Goal: Task Accomplishment & Management: Manage account settings

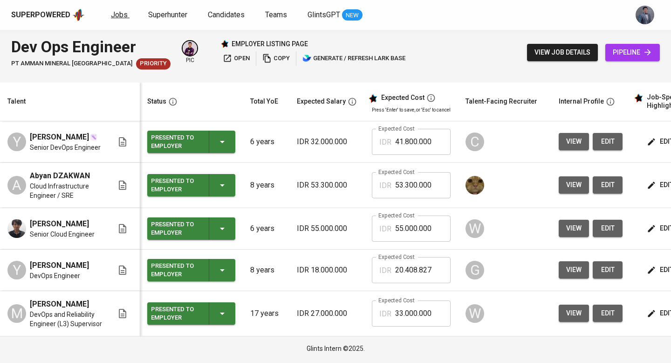
click at [126, 15] on link "Jobs" at bounding box center [120, 15] width 19 height 12
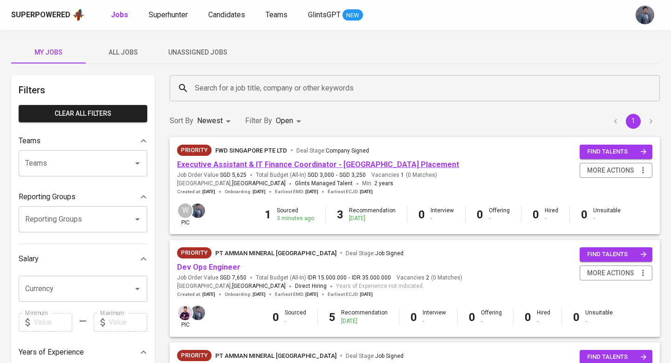
click at [351, 161] on link "Executive Assistant & IT Finance Coordinator - [GEOGRAPHIC_DATA] Placement" at bounding box center [318, 164] width 282 height 9
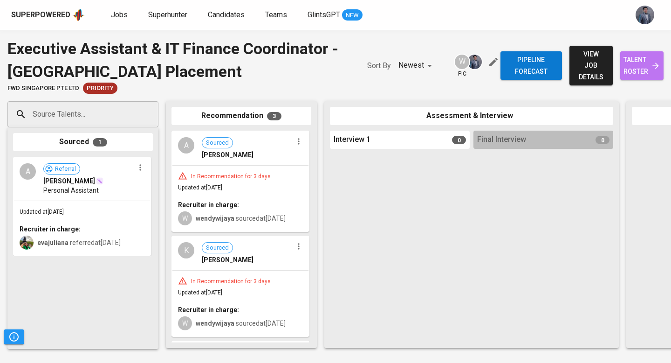
click at [628, 69] on span "talent roster" at bounding box center [642, 65] width 28 height 23
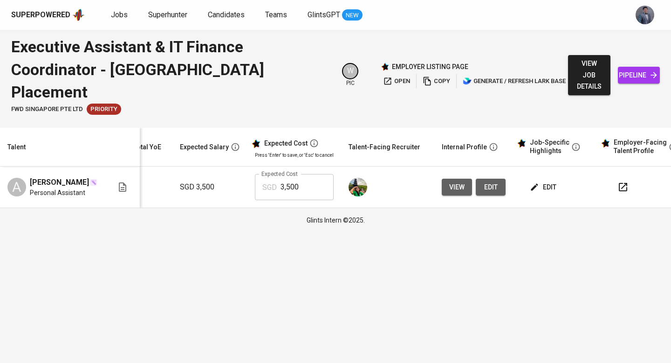
scroll to position [0, 127]
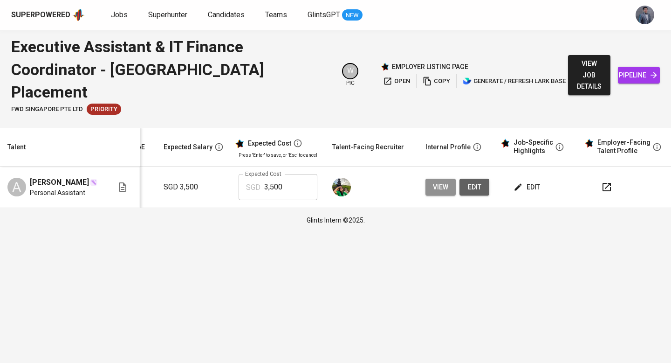
click at [436, 181] on span "view" at bounding box center [440, 187] width 15 height 12
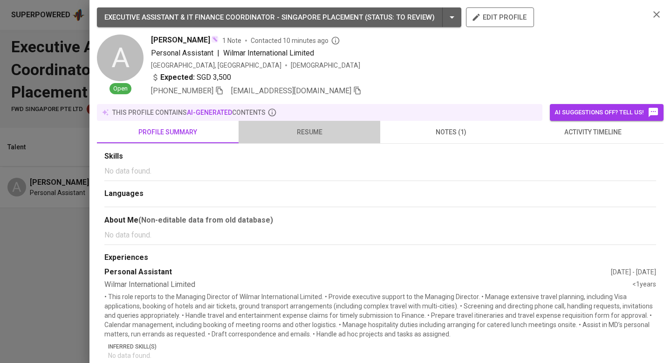
click at [308, 132] on span "resume" at bounding box center [309, 132] width 131 height 12
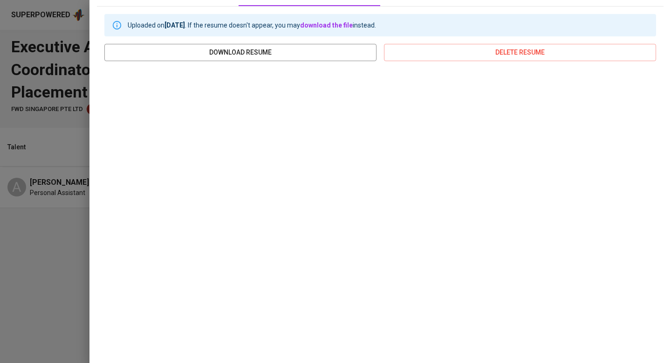
scroll to position [0, 0]
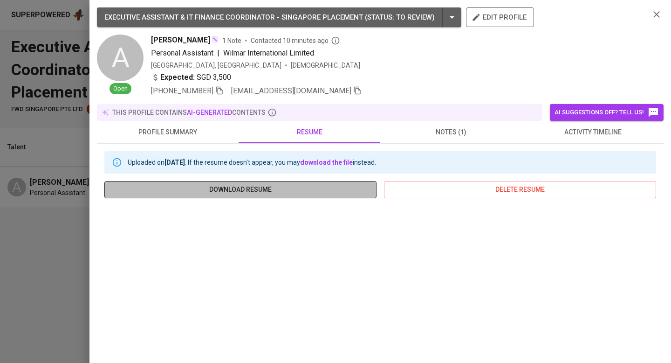
click at [294, 192] on span "download resume" at bounding box center [240, 190] width 257 height 12
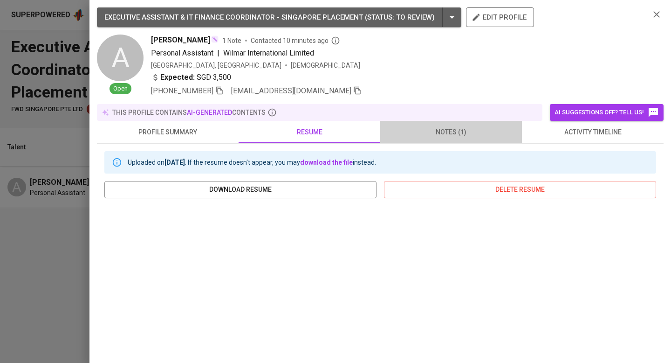
click at [451, 134] on span "notes (1)" at bounding box center [451, 132] width 131 height 12
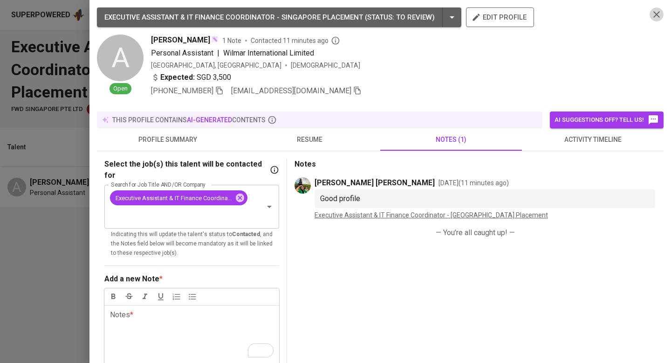
click at [657, 14] on icon "button" at bounding box center [657, 14] width 7 height 7
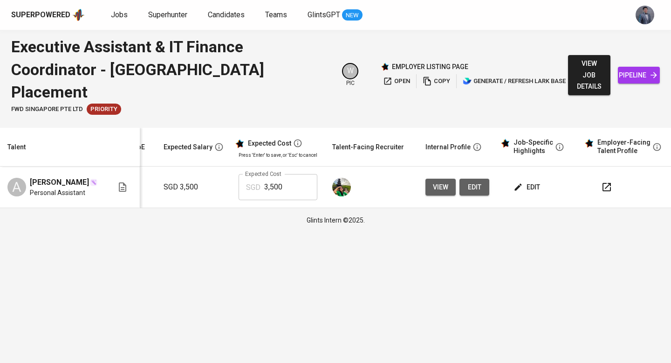
click at [427, 179] on button "view" at bounding box center [441, 187] width 30 height 17
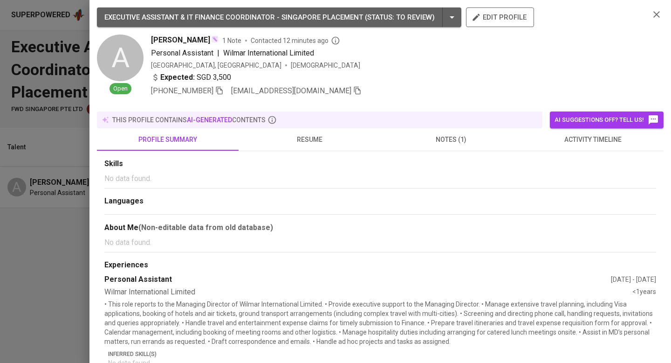
drag, startPoint x: 78, startPoint y: 184, endPoint x: 124, endPoint y: 178, distance: 46.1
click at [78, 184] on div at bounding box center [335, 181] width 671 height 363
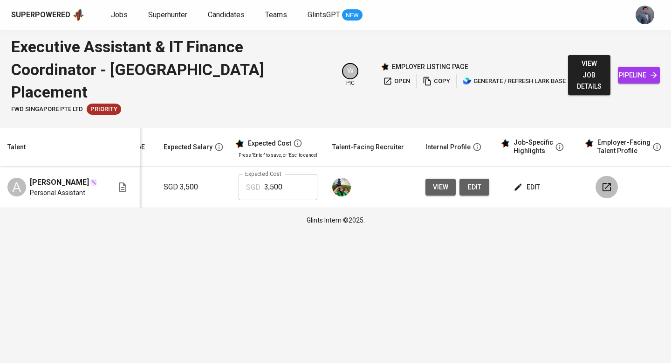
click at [604, 181] on icon "button" at bounding box center [607, 186] width 11 height 11
click at [626, 69] on span "pipeline" at bounding box center [639, 75] width 27 height 12
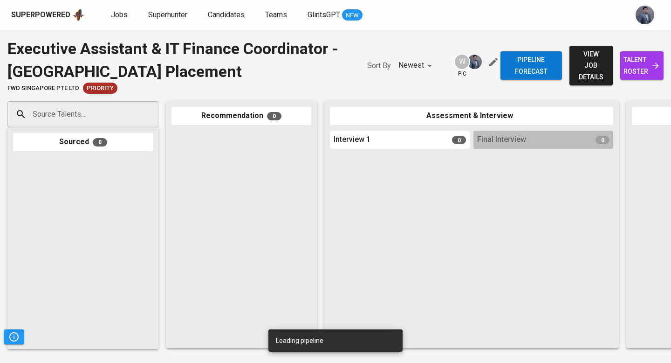
click at [577, 63] on span "view job details" at bounding box center [591, 65] width 28 height 35
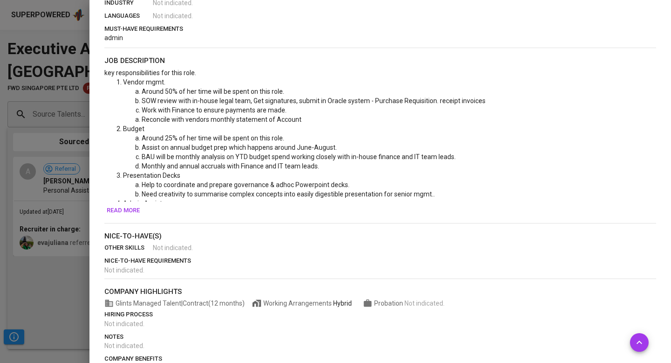
scroll to position [279, 0]
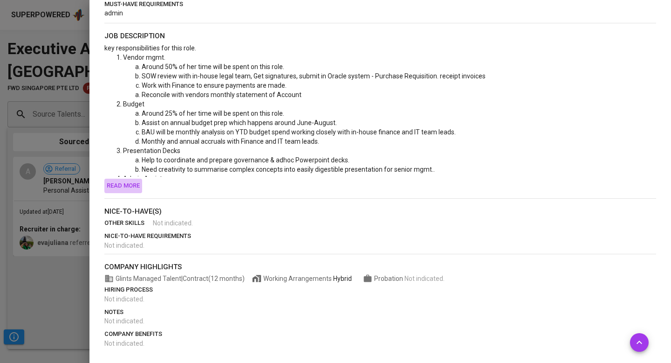
click at [121, 183] on span "Read more" at bounding box center [123, 185] width 33 height 11
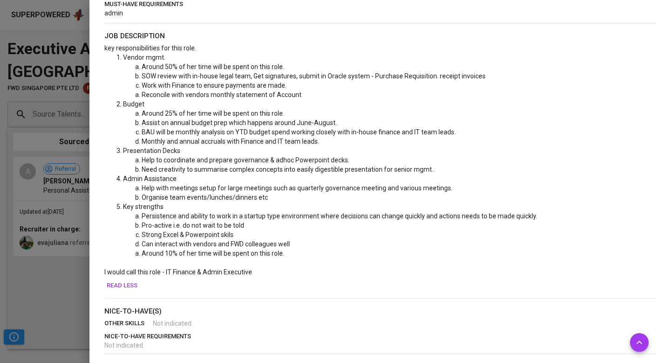
scroll to position [336, 0]
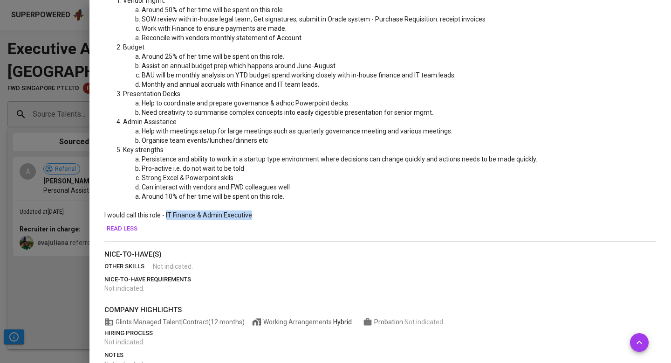
drag, startPoint x: 166, startPoint y: 214, endPoint x: 258, endPoint y: 215, distance: 91.4
click at [258, 215] on p "I would call this role - IT Finance & Admin Executive" at bounding box center [380, 214] width 552 height 9
copy span "IT Finance & Admin Executive"
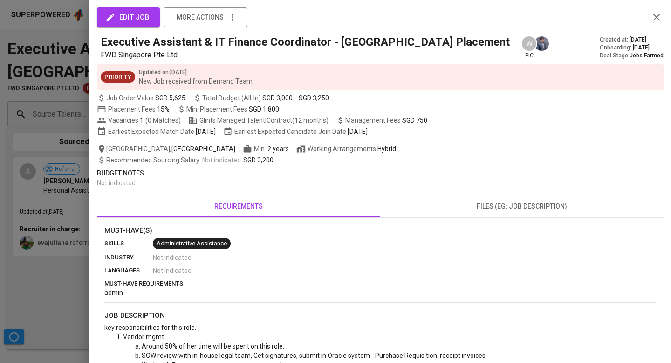
click at [660, 19] on icon "button" at bounding box center [656, 17] width 11 height 11
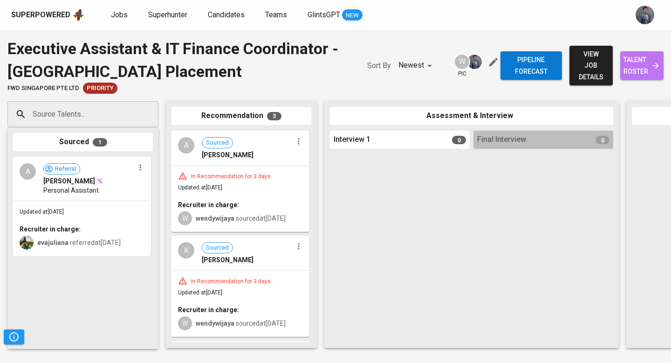
click at [628, 64] on span "talent roster" at bounding box center [642, 65] width 28 height 23
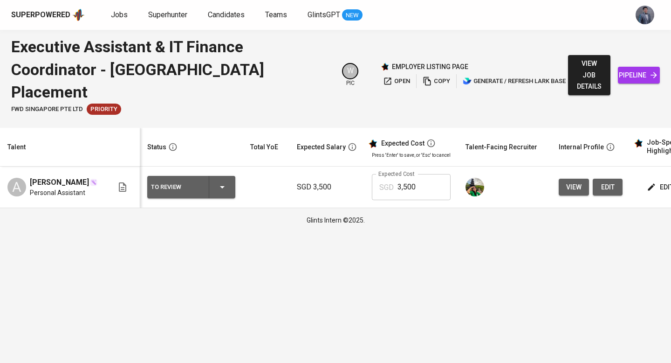
scroll to position [0, 127]
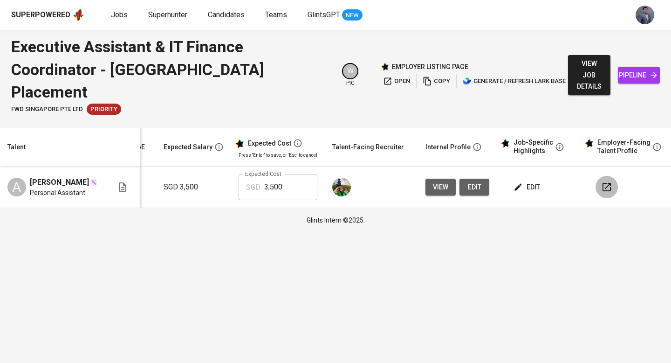
click at [602, 181] on icon "button" at bounding box center [607, 186] width 11 height 11
